Goal: Information Seeking & Learning: Learn about a topic

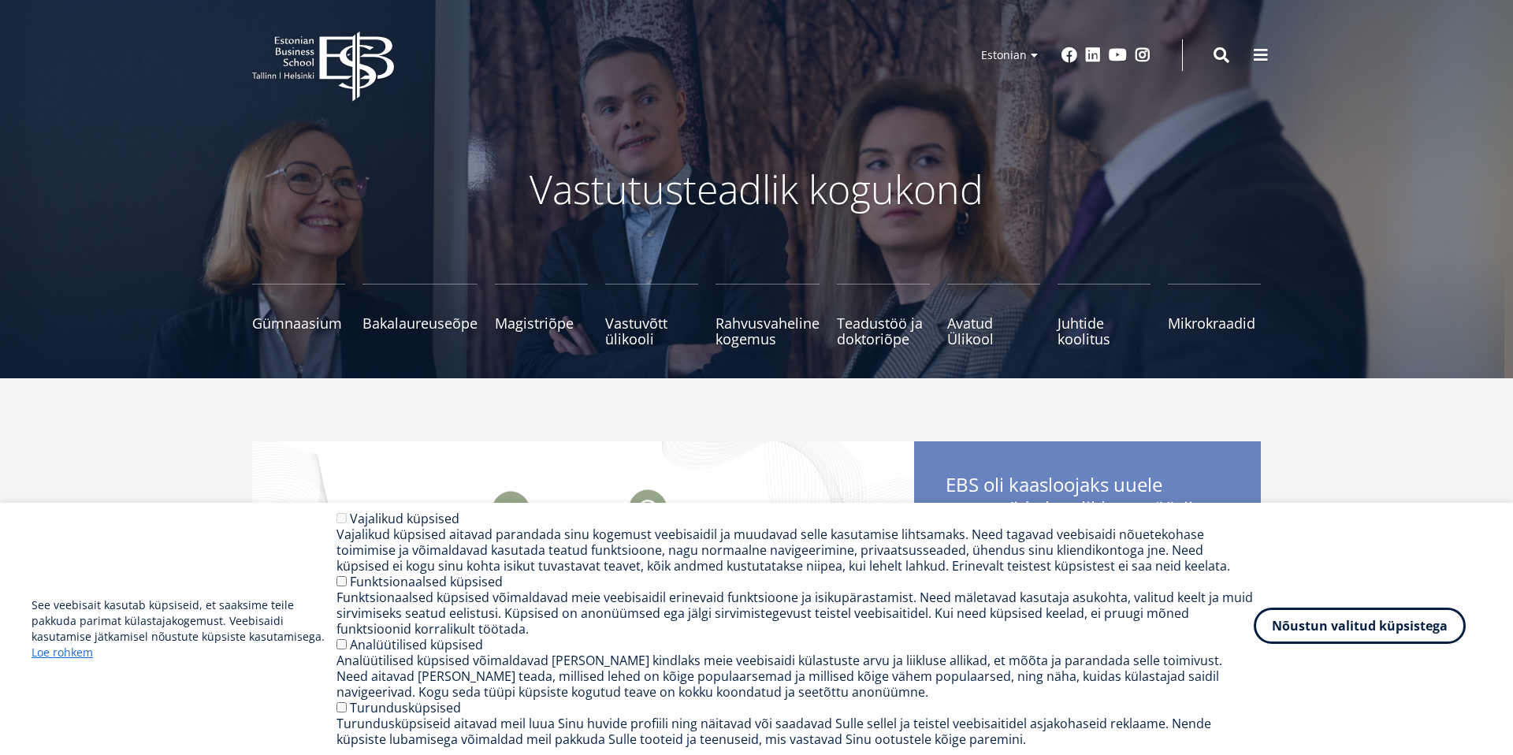
click at [1413, 629] on button "Nõustun valitud küpsistega" at bounding box center [1359, 625] width 212 height 36
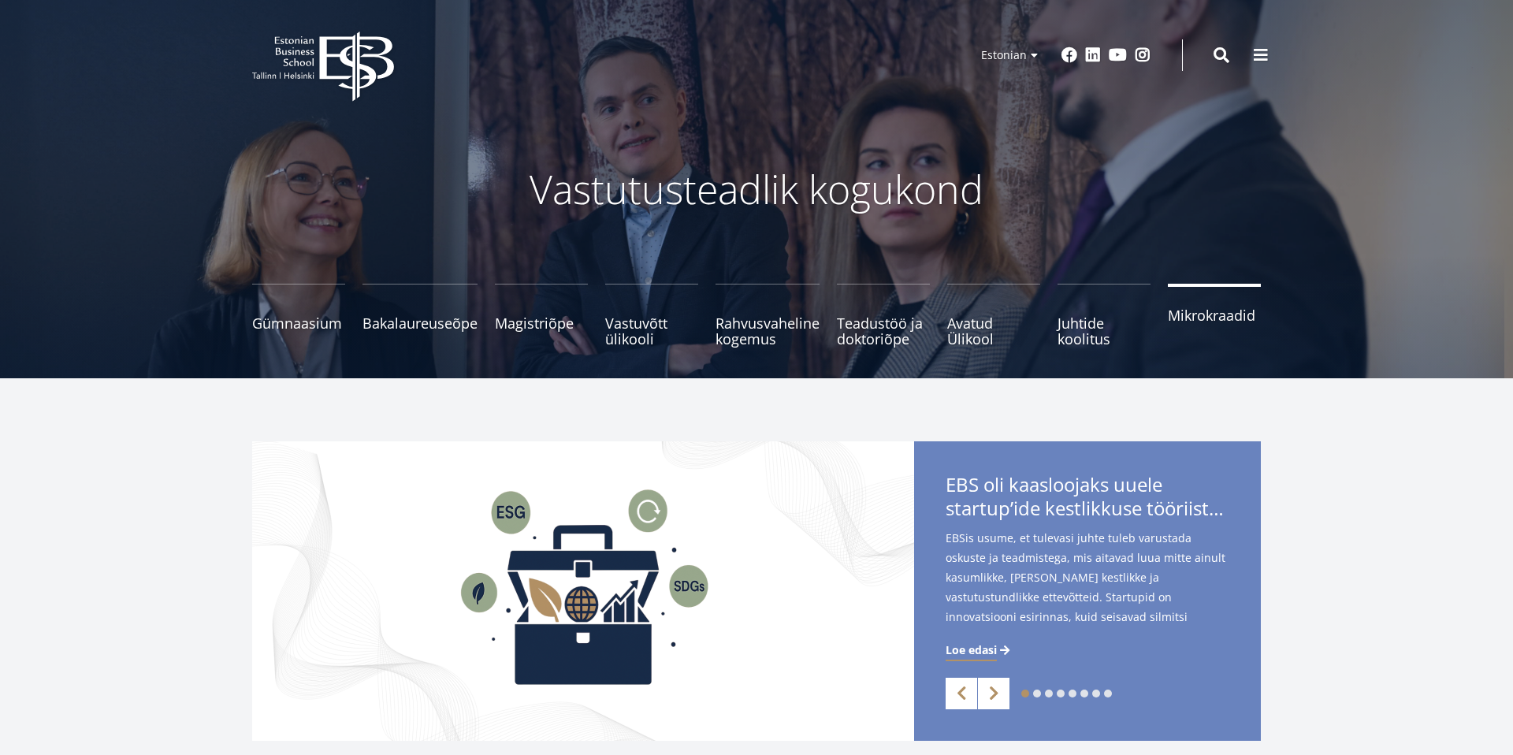
click at [1238, 327] on link "Mikrokraadid" at bounding box center [1213, 315] width 93 height 63
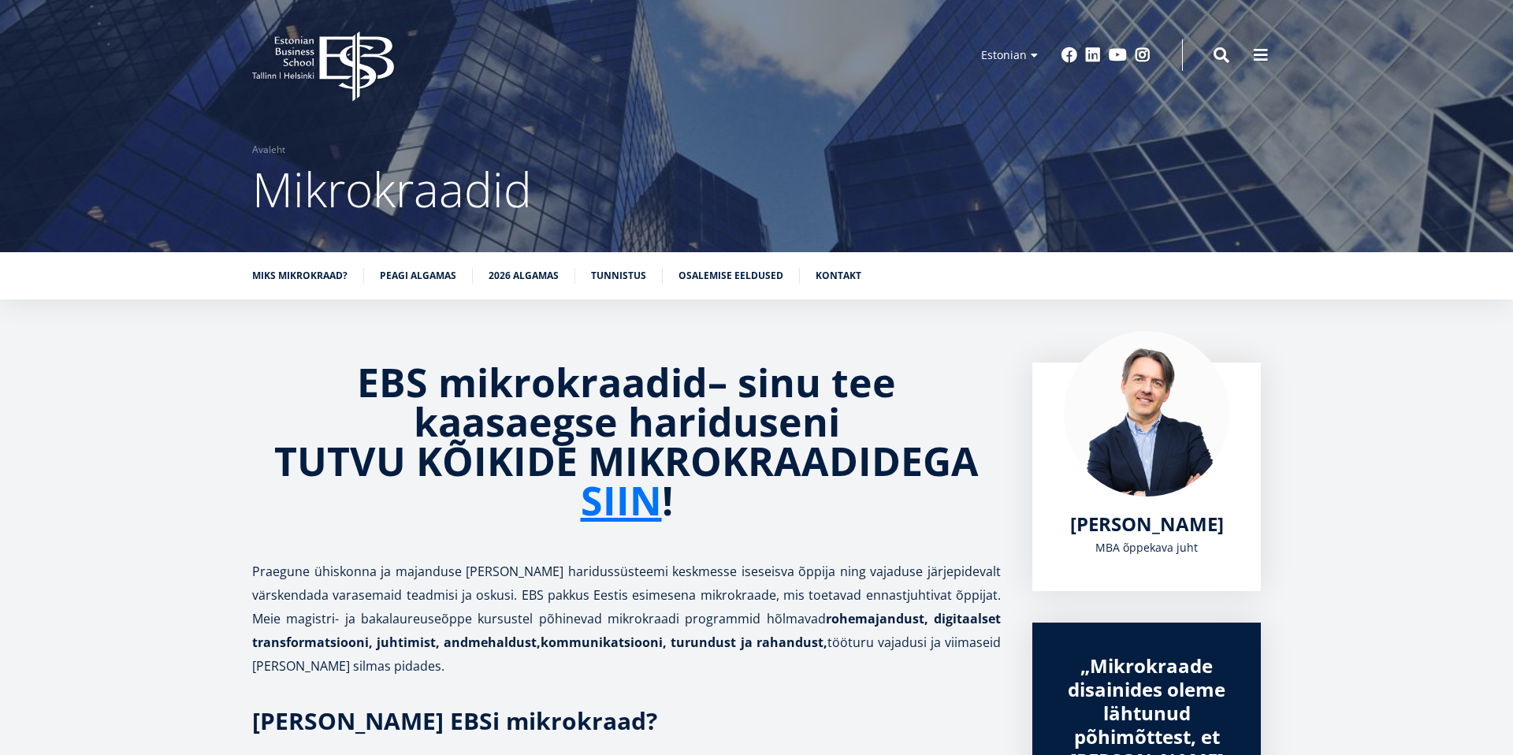
scroll to position [246, 0]
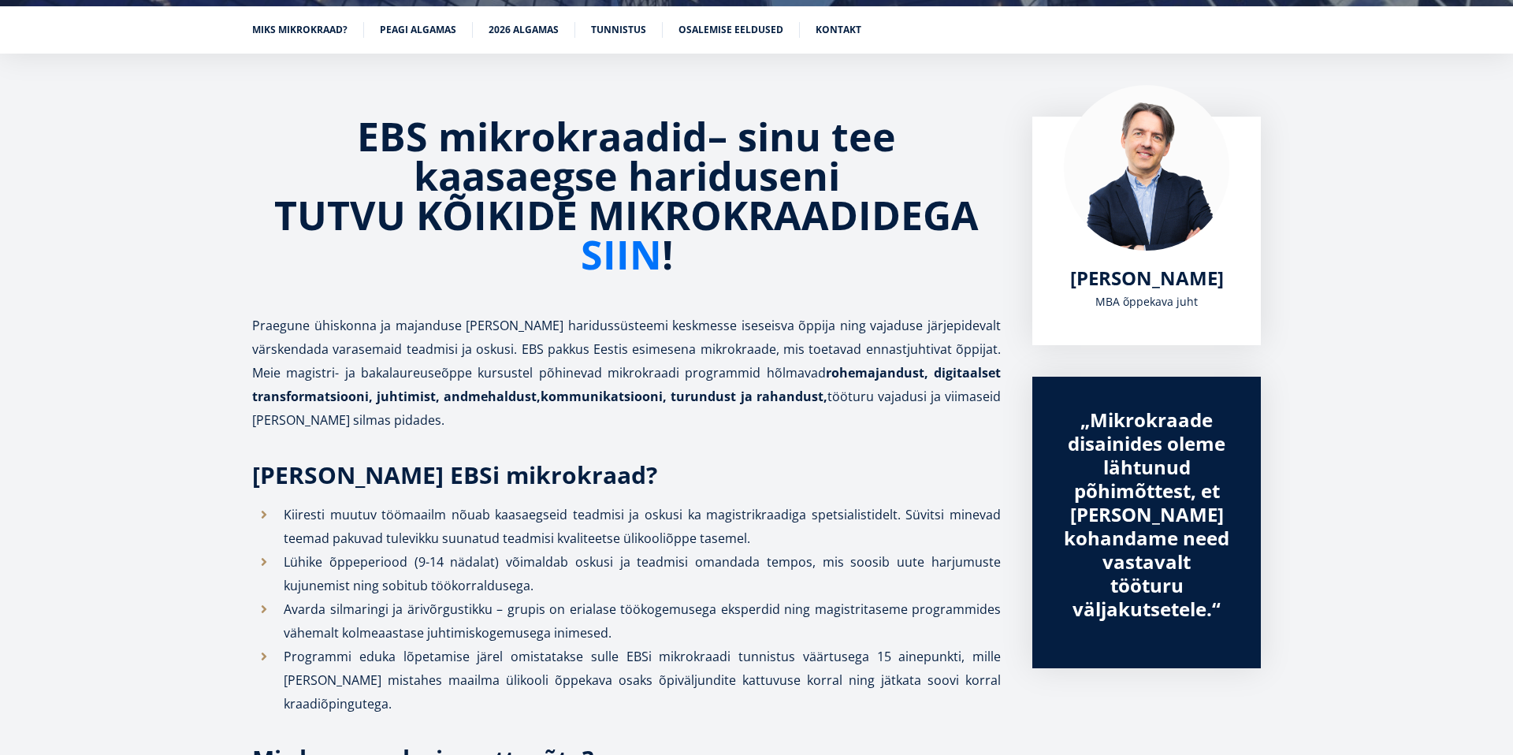
click at [614, 259] on link "SIIN" at bounding box center [621, 254] width 81 height 39
